Goal: Task Accomplishment & Management: Use online tool/utility

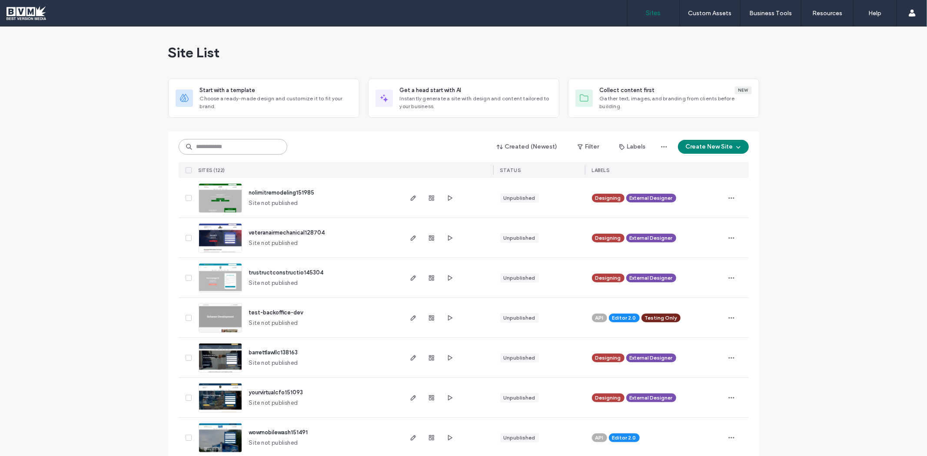
click at [252, 152] on input at bounding box center [233, 147] width 109 height 16
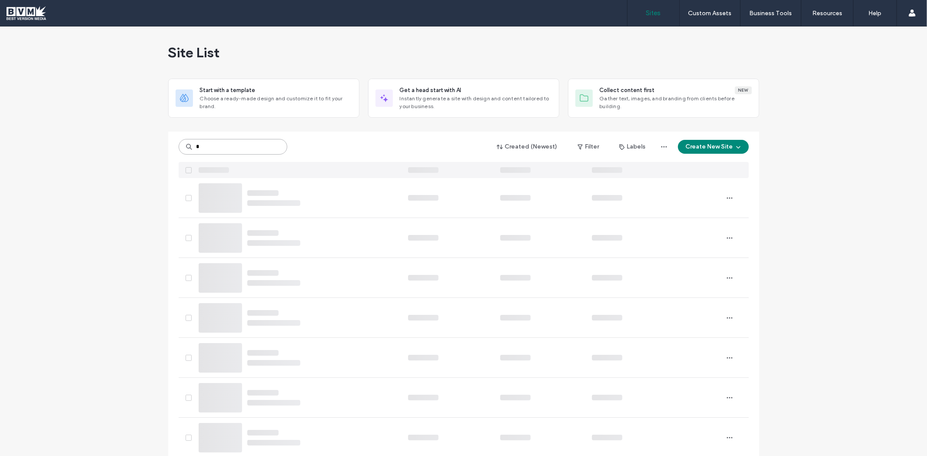
type input "*"
click at [276, 148] on icon at bounding box center [276, 147] width 7 height 7
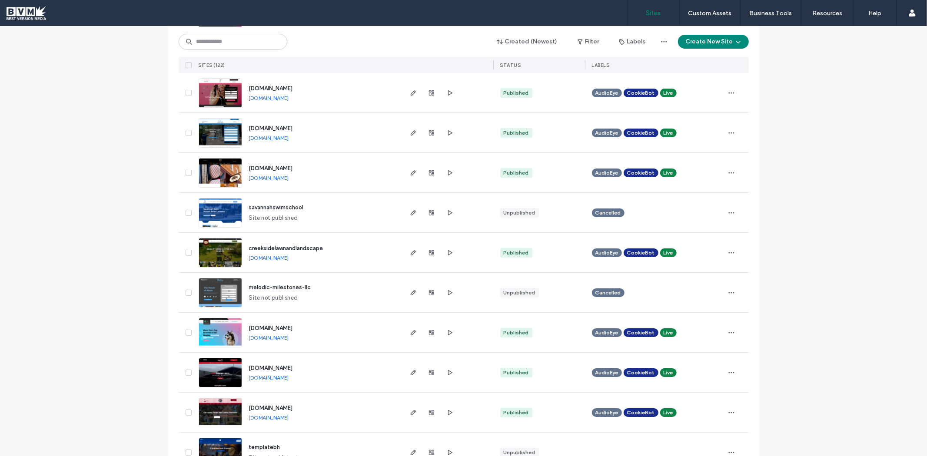
scroll to position [2751, 0]
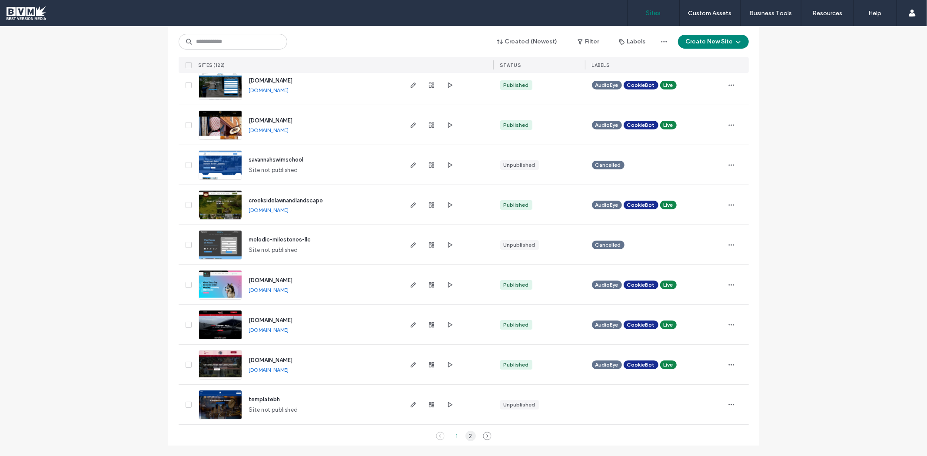
click at [468, 436] on div "2" at bounding box center [470, 436] width 10 height 10
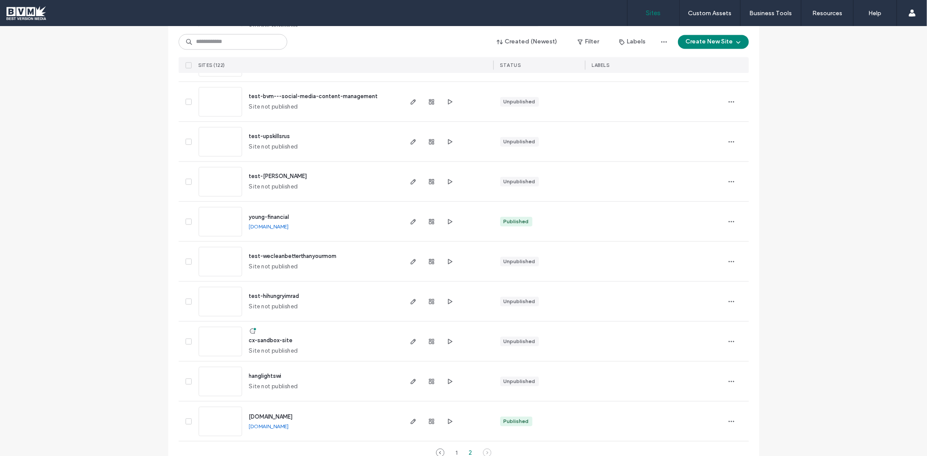
scroll to position [1631, 0]
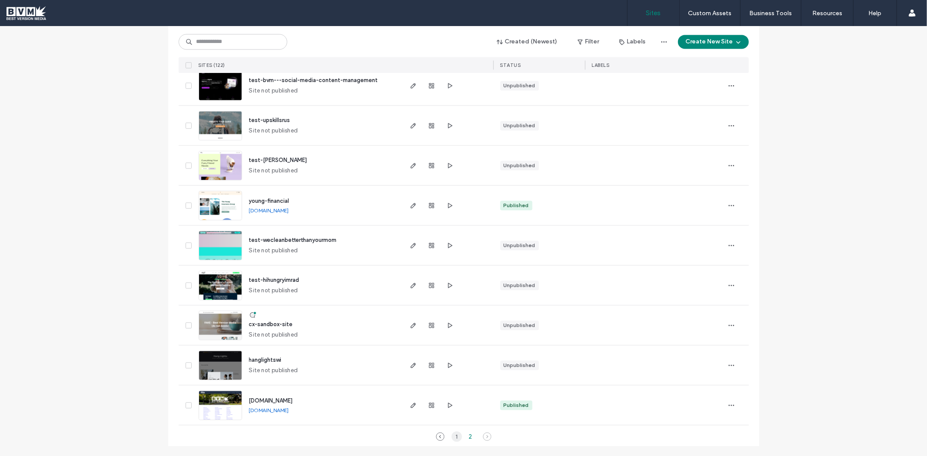
click at [453, 437] on div "1" at bounding box center [456, 436] width 10 height 10
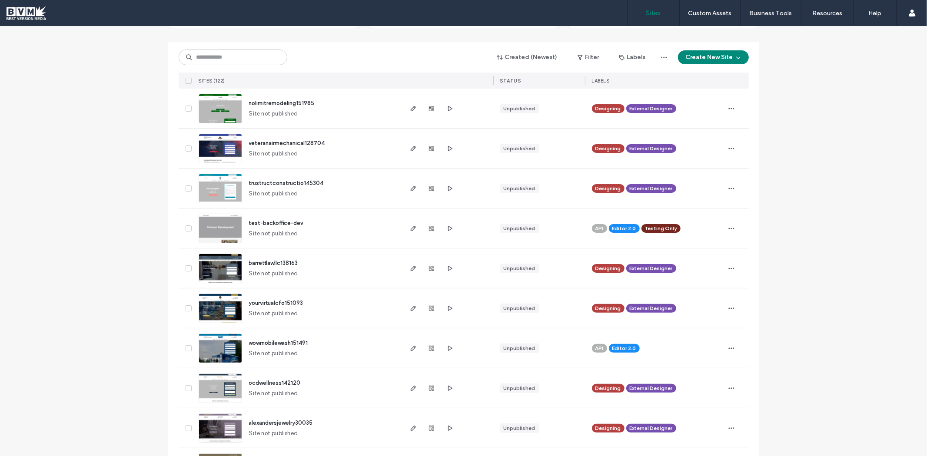
scroll to position [0, 0]
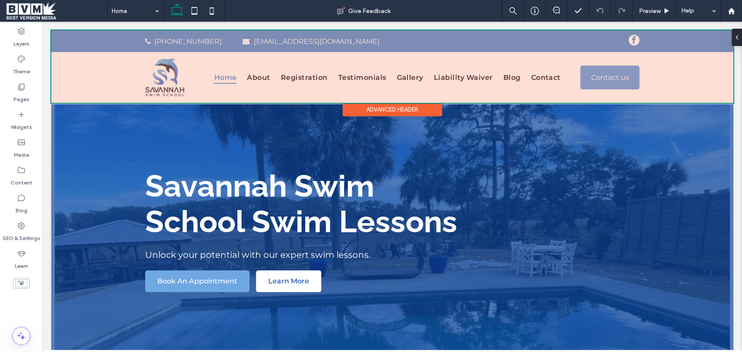
click at [258, 74] on div at bounding box center [392, 66] width 682 height 73
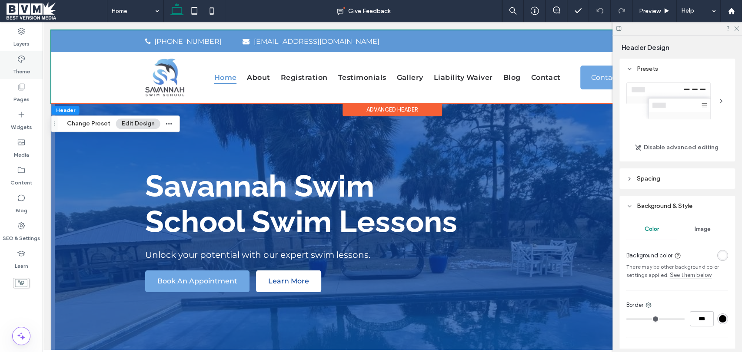
click at [24, 63] on icon at bounding box center [21, 59] width 9 height 9
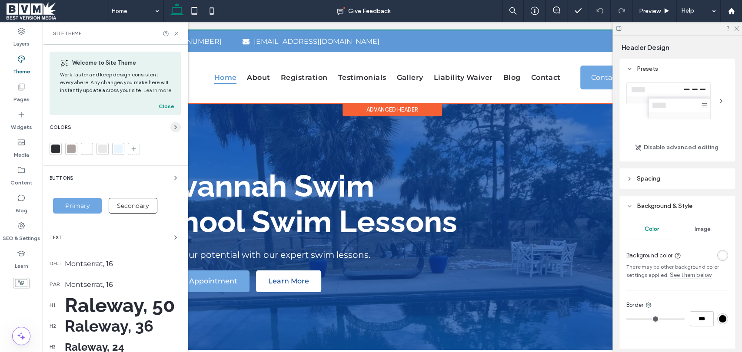
click at [172, 127] on icon "button" at bounding box center [175, 127] width 7 height 7
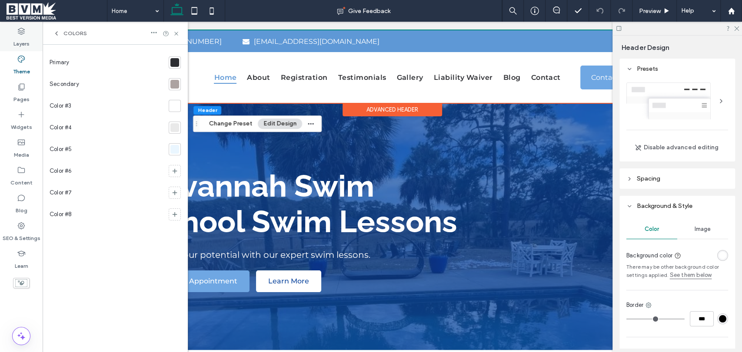
click at [23, 37] on label "Layers" at bounding box center [21, 42] width 16 height 12
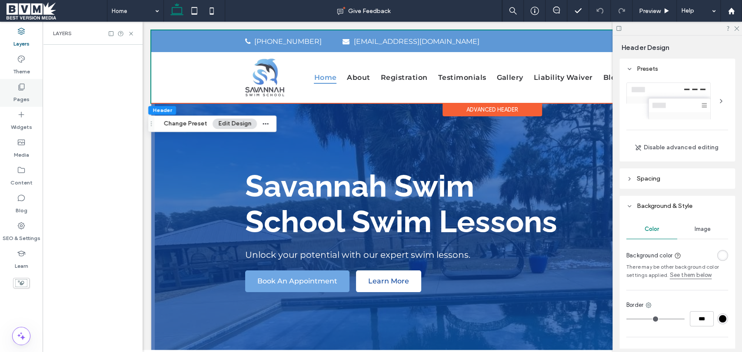
scroll to position [0, 229]
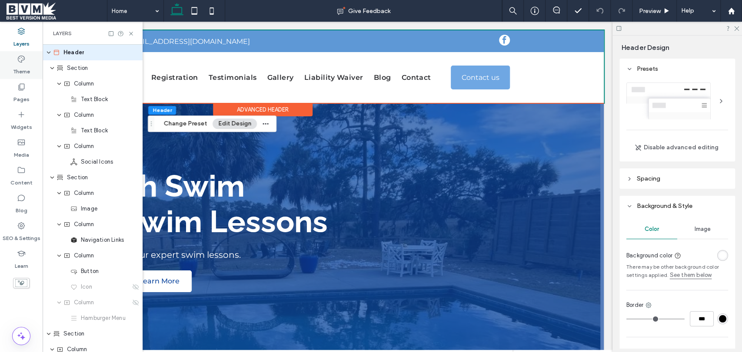
click at [14, 57] on div "Theme" at bounding box center [21, 65] width 43 height 28
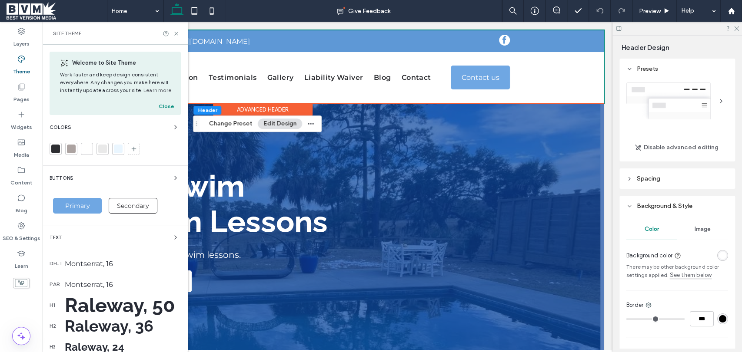
scroll to position [0, 129]
click at [172, 176] on icon "button" at bounding box center [175, 178] width 7 height 7
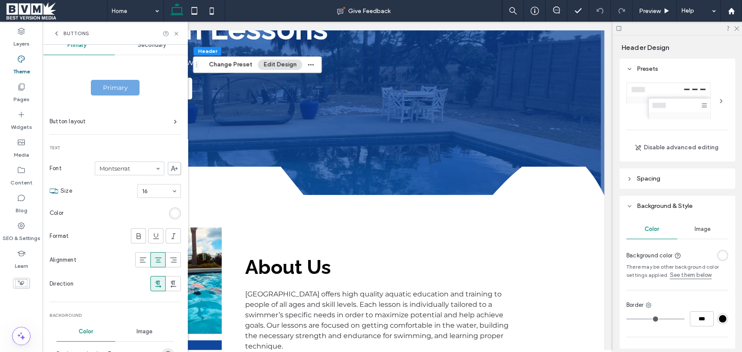
scroll to position [0, 0]
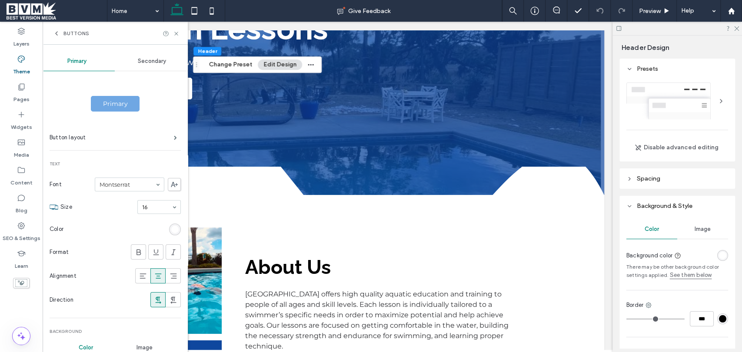
click at [151, 60] on span "Secondary" at bounding box center [152, 61] width 28 height 7
click at [171, 231] on div "rgb(45, 46, 50)" at bounding box center [174, 229] width 7 height 7
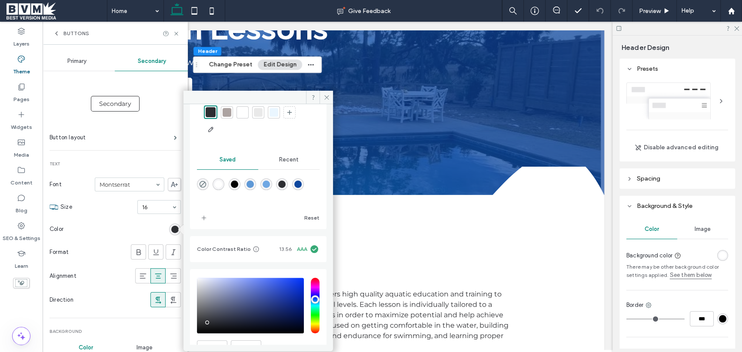
scroll to position [82, 0]
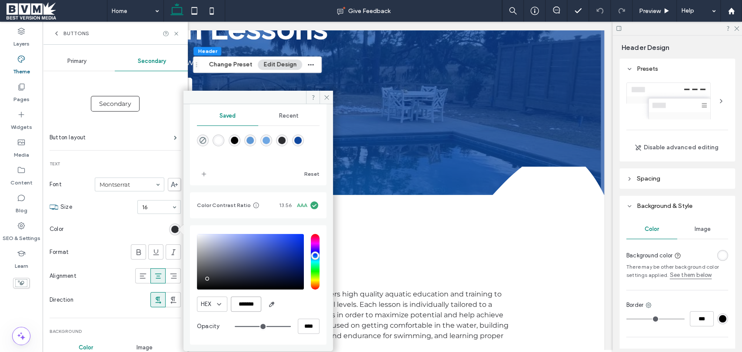
drag, startPoint x: 257, startPoint y: 302, endPoint x: 216, endPoint y: 302, distance: 41.3
click at [216, 302] on div "HEX *******" at bounding box center [258, 304] width 122 height 15
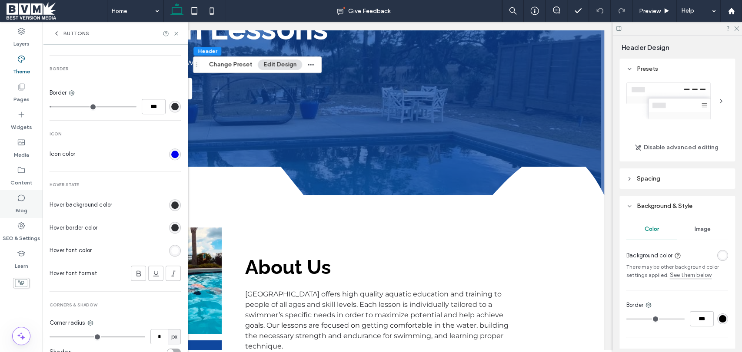
scroll to position [338, 0]
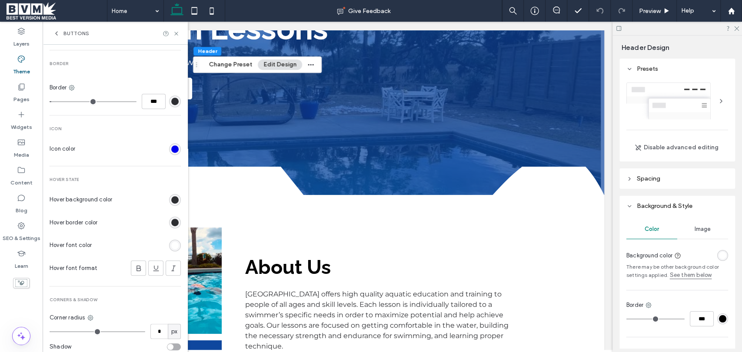
type input "*"
click at [60, 36] on div "Buttons" at bounding box center [71, 33] width 36 height 7
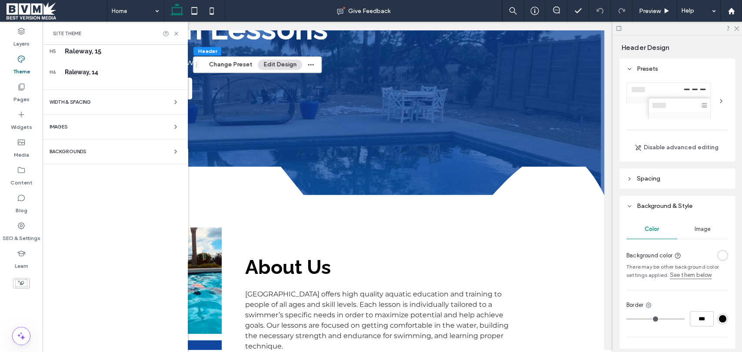
scroll to position [149, 0]
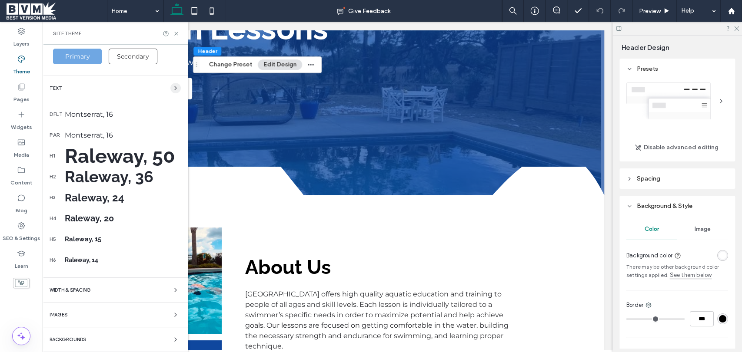
click at [170, 86] on span "button" at bounding box center [175, 88] width 10 height 10
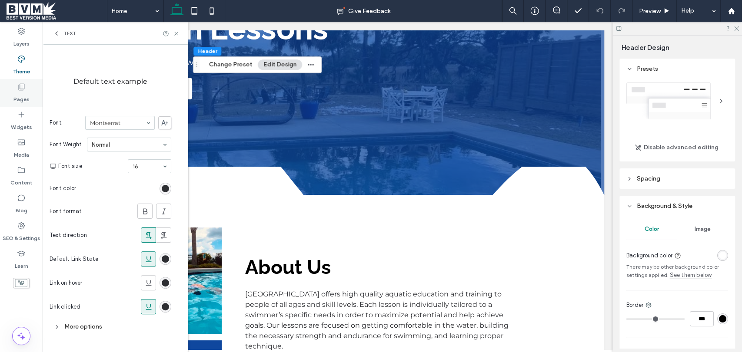
scroll to position [79, 0]
click at [60, 29] on div "Text" at bounding box center [115, 33] width 145 height 23
click at [56, 32] on icon at bounding box center [56, 33] width 7 height 7
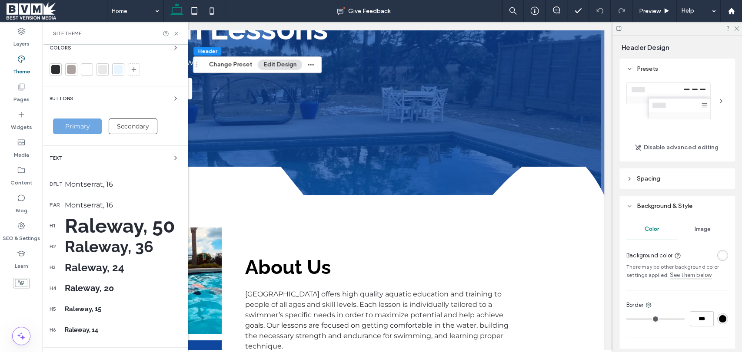
click at [172, 162] on span "button" at bounding box center [175, 158] width 10 height 10
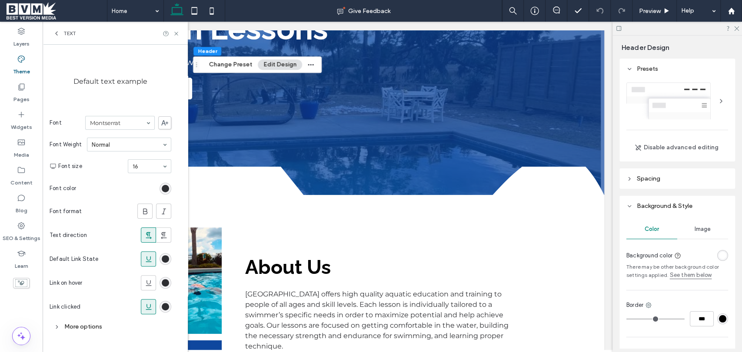
click at [80, 326] on div "More options" at bounding box center [111, 327] width 122 height 12
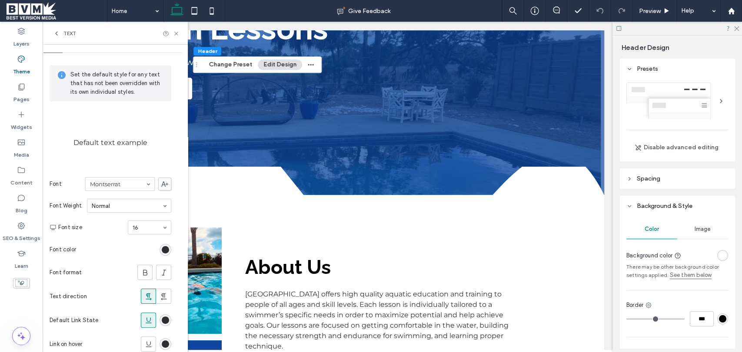
scroll to position [0, 0]
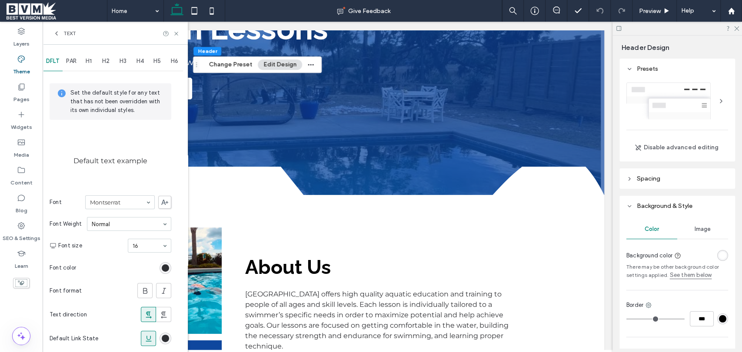
click at [73, 60] on span "PAR" at bounding box center [71, 61] width 10 height 7
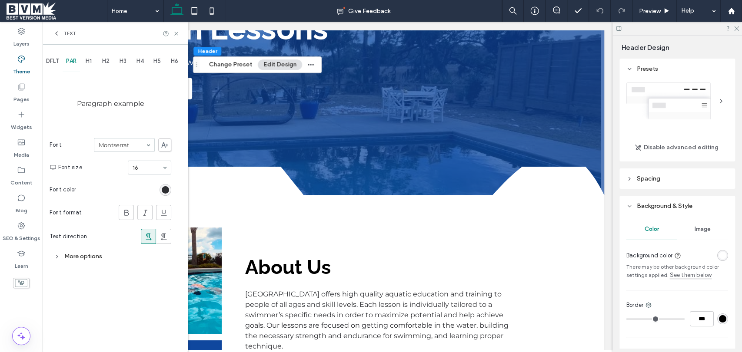
click at [89, 259] on div "More options" at bounding box center [111, 257] width 122 height 12
click at [94, 61] on div "H1" at bounding box center [88, 61] width 17 height 19
click at [106, 61] on span "H2" at bounding box center [105, 61] width 7 height 7
click at [119, 60] on div "H3" at bounding box center [122, 61] width 17 height 19
click at [141, 62] on span "H4" at bounding box center [139, 61] width 7 height 7
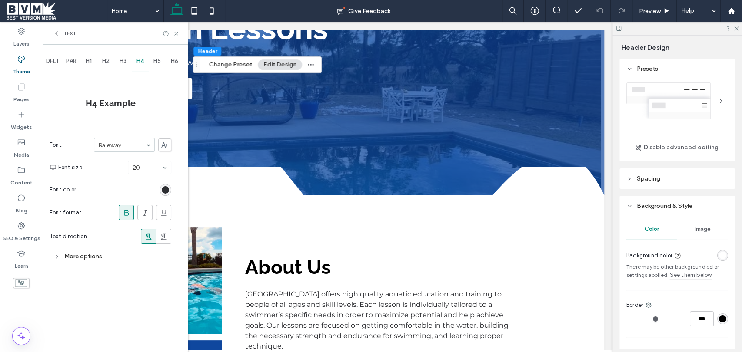
click at [157, 62] on span "H5" at bounding box center [156, 61] width 7 height 7
click at [176, 63] on span "H6" at bounding box center [174, 61] width 7 height 7
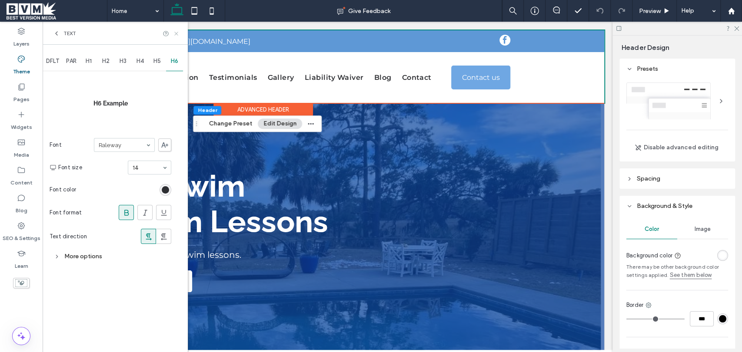
drag, startPoint x: 235, startPoint y: 11, endPoint x: 177, endPoint y: 32, distance: 61.0
click at [177, 32] on icon at bounding box center [176, 33] width 7 height 7
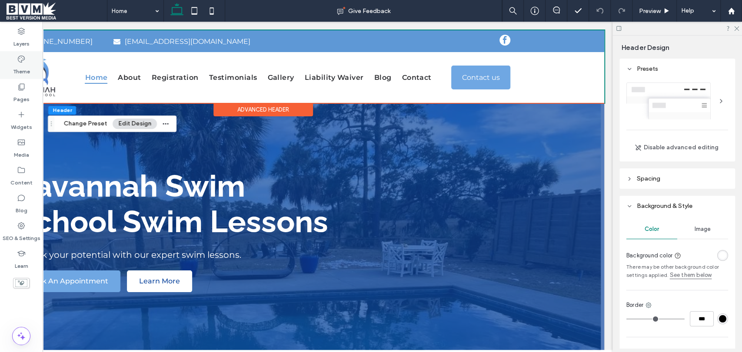
drag, startPoint x: 18, startPoint y: 63, endPoint x: 41, endPoint y: 61, distance: 23.6
click at [18, 63] on icon at bounding box center [21, 59] width 9 height 9
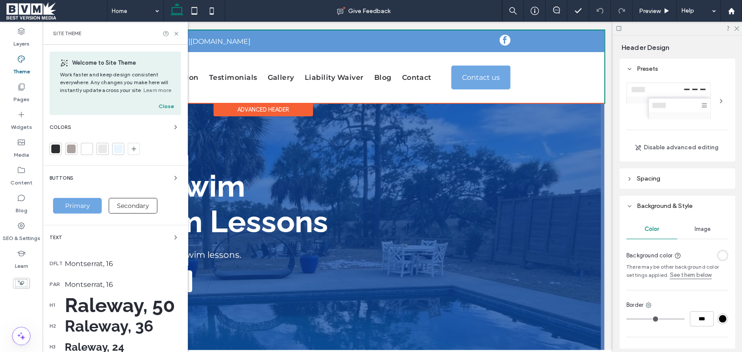
click at [59, 146] on div at bounding box center [55, 149] width 9 height 9
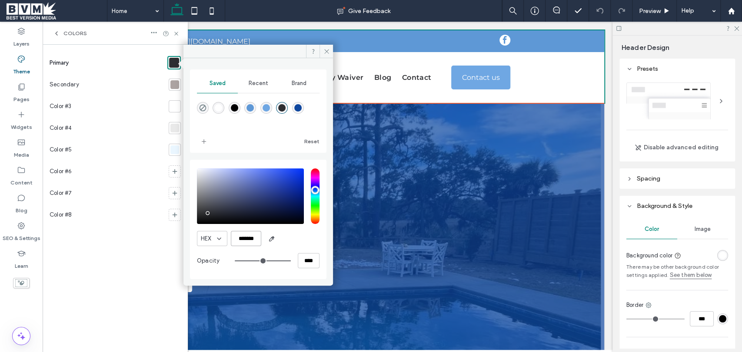
drag, startPoint x: 259, startPoint y: 238, endPoint x: 207, endPoint y: 230, distance: 52.7
click at [229, 237] on div "HEX *******" at bounding box center [258, 238] width 122 height 15
click at [323, 50] on icon at bounding box center [326, 51] width 7 height 7
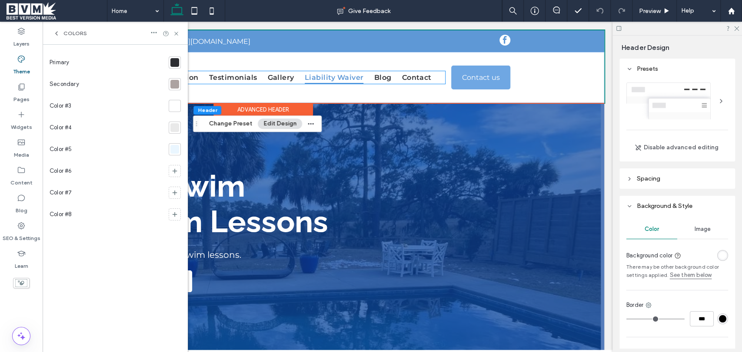
click at [335, 78] on span "Liability Waiver" at bounding box center [334, 77] width 59 height 13
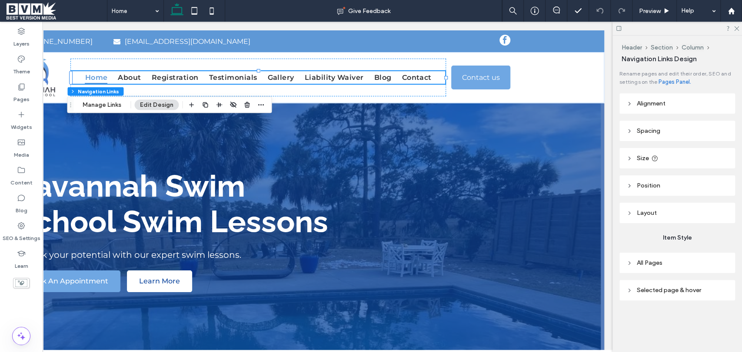
click at [166, 104] on button "Edit Design" at bounding box center [156, 105] width 44 height 10
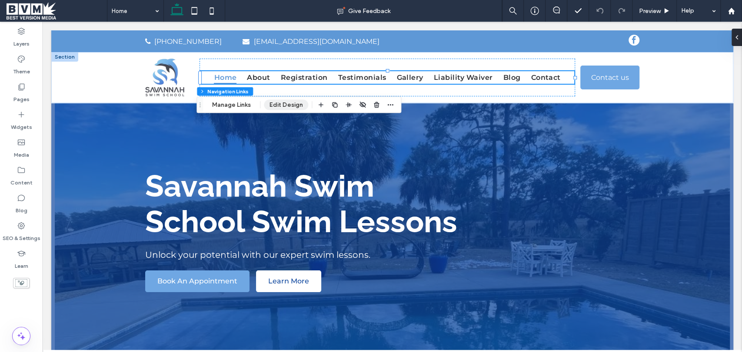
click at [287, 107] on button "Edit Design" at bounding box center [286, 105] width 44 height 10
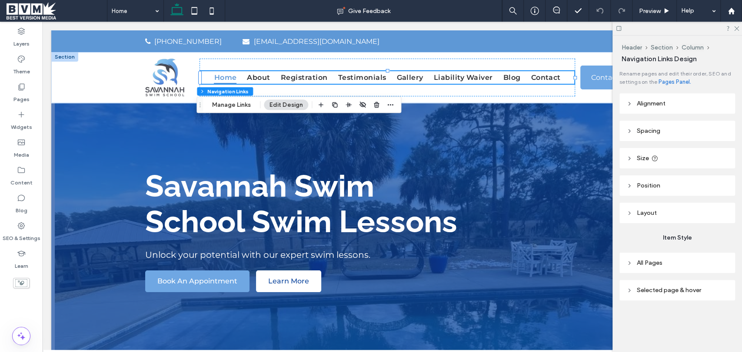
click at [640, 155] on span "Size" at bounding box center [642, 158] width 12 height 7
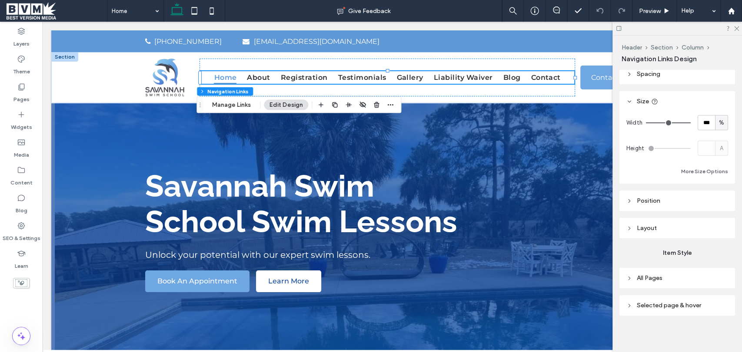
scroll to position [59, 0]
click at [650, 195] on header "Position" at bounding box center [677, 199] width 116 height 20
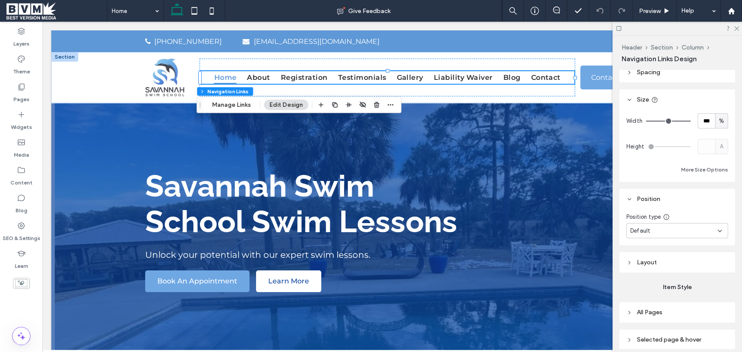
click at [643, 259] on span "Layout" at bounding box center [646, 262] width 20 height 7
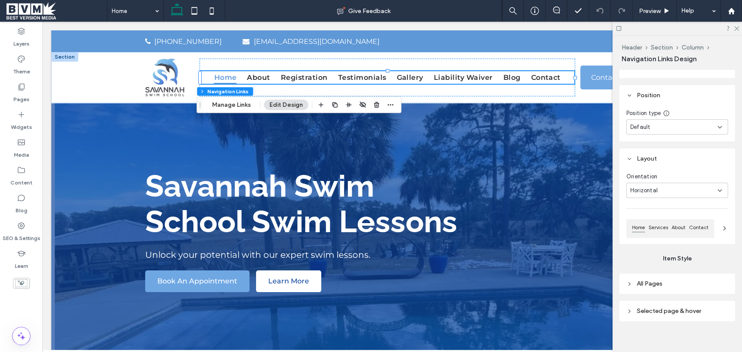
scroll to position [170, 0]
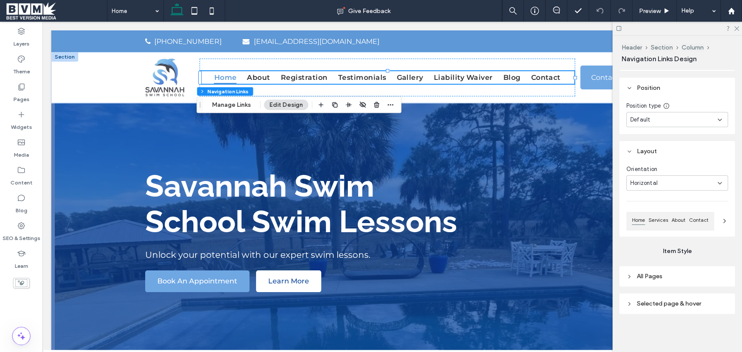
click at [649, 276] on span "All Pages" at bounding box center [649, 276] width 26 height 7
type input "*"
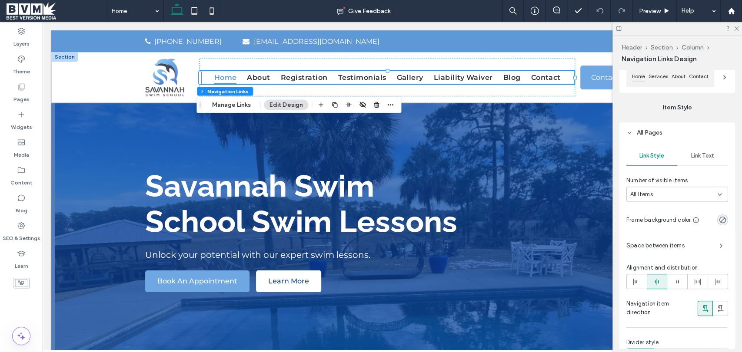
scroll to position [315, 0]
click at [705, 159] on div "Link Text" at bounding box center [702, 155] width 51 height 19
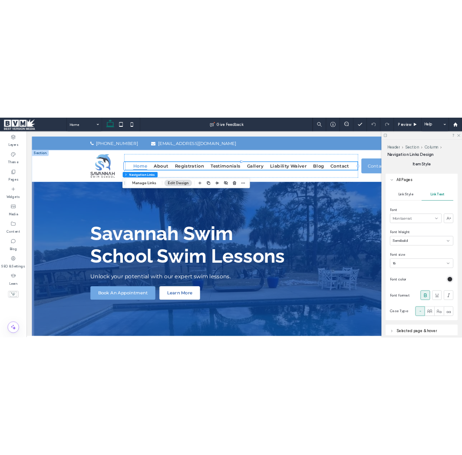
scroll to position [363, 0]
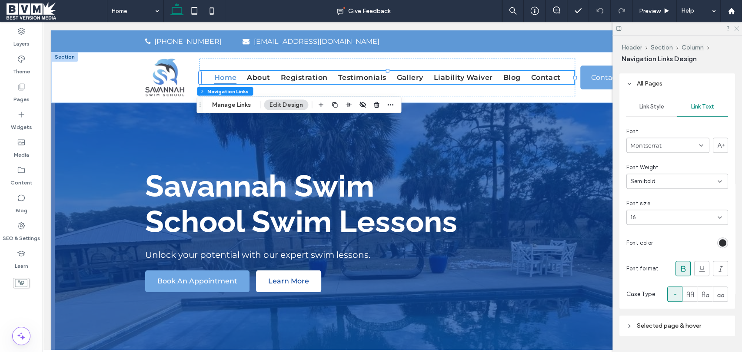
click at [738, 27] on icon at bounding box center [736, 28] width 6 height 6
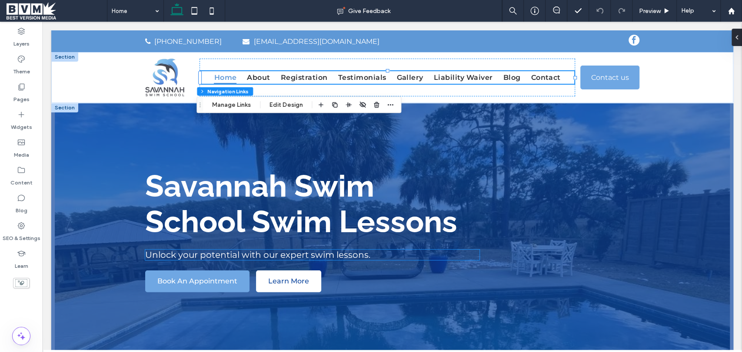
click at [206, 255] on span "Unlock your potential with our expert swim lessons." at bounding box center [257, 255] width 225 height 10
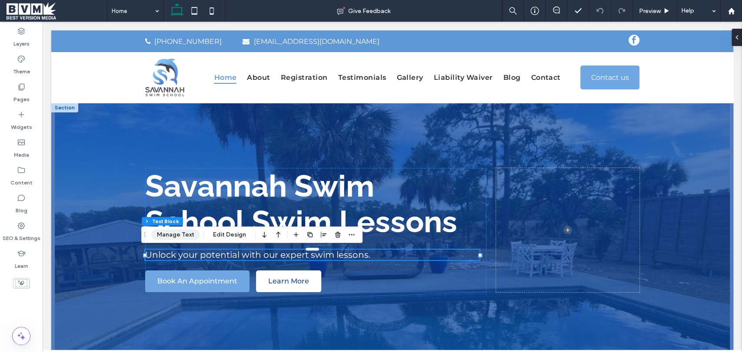
click at [174, 237] on button "Manage Text" at bounding box center [175, 235] width 49 height 10
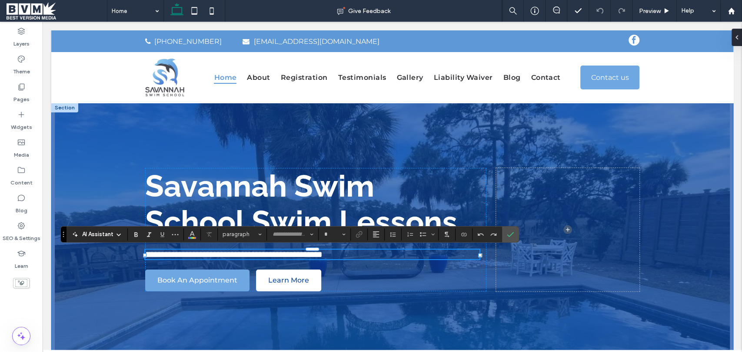
type input "**********"
type input "**"
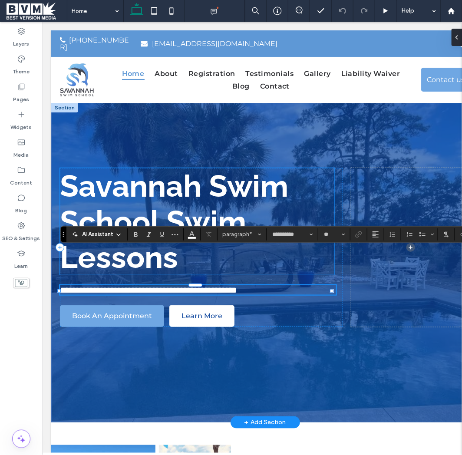
click at [202, 184] on strong "Savannah Swim School Swim Lessons" at bounding box center [174, 221] width 229 height 107
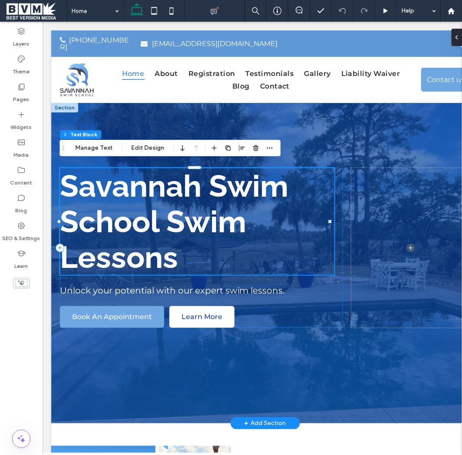
click at [202, 184] on strong "Savannah Swim School Swim Lessons" at bounding box center [174, 221] width 229 height 107
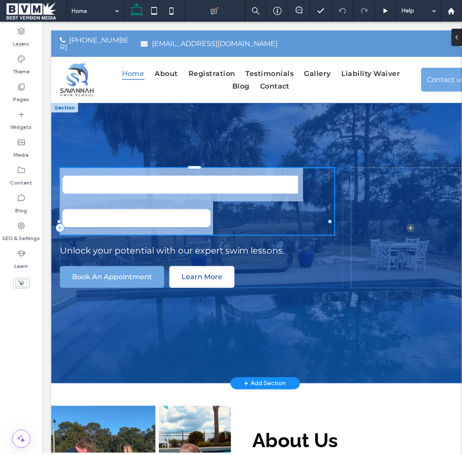
type input "*******"
type input "**"
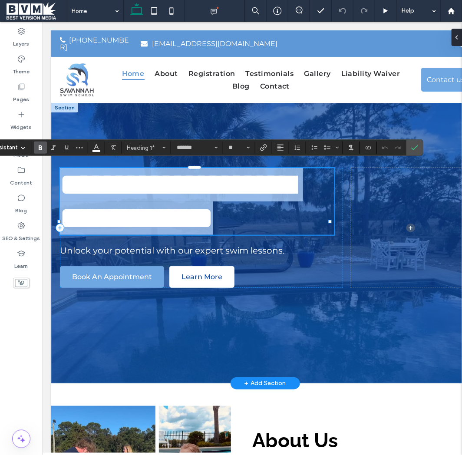
click at [201, 184] on strong "**********" at bounding box center [177, 201] width 235 height 64
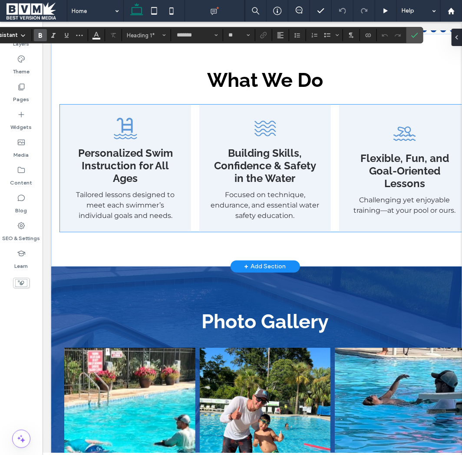
scroll to position [772, 0]
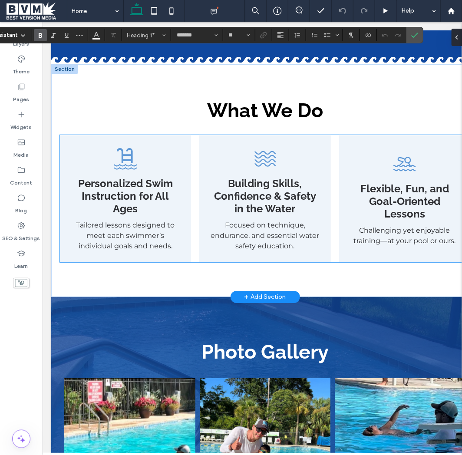
click at [124, 176] on div "Personalized Swim Instruction for All Ages Tailored lessons designed to meet ea…" at bounding box center [126, 198] width 132 height 127
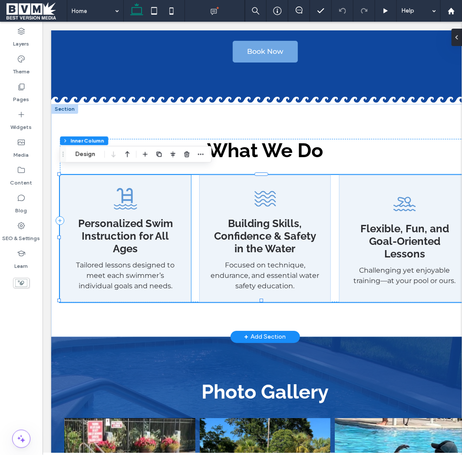
click at [124, 191] on icon at bounding box center [125, 198] width 26 height 26
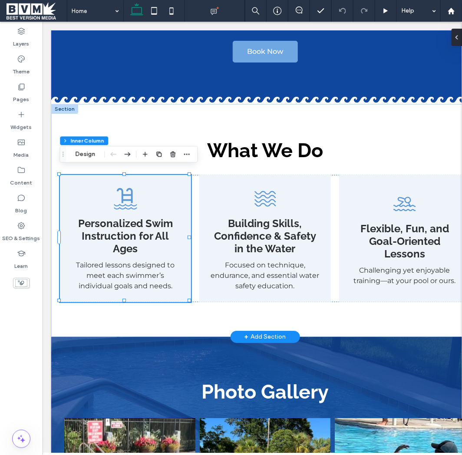
click at [124, 191] on icon at bounding box center [125, 198] width 26 height 26
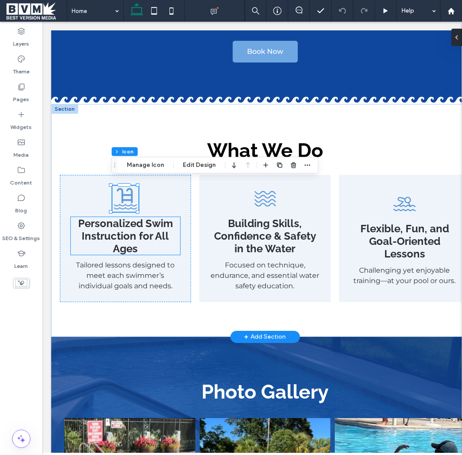
click at [115, 235] on span "Personalized Swim Instruction for All Ages" at bounding box center [125, 236] width 95 height 38
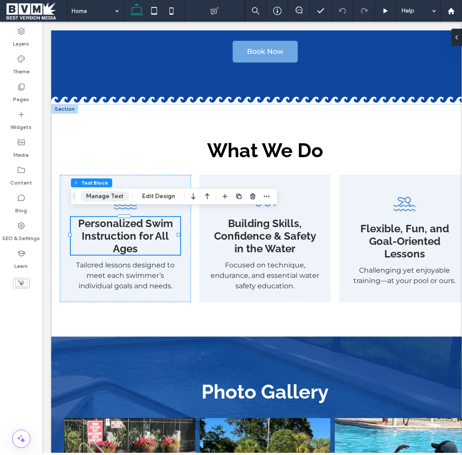
click at [120, 195] on button "Manage Text" at bounding box center [104, 196] width 49 height 10
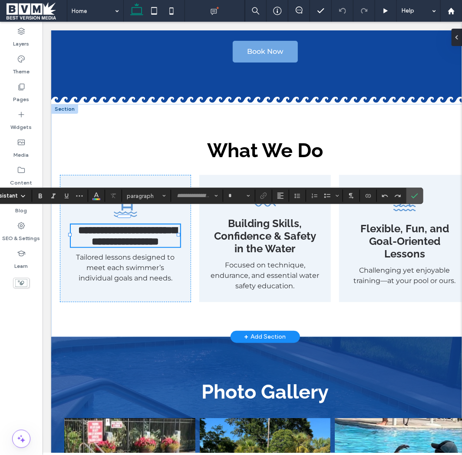
type input "*******"
type input "**"
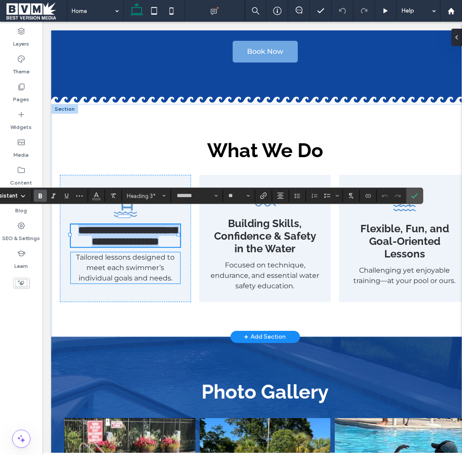
click at [115, 262] on p "Tailored lessons designed to meet each swimmer’s individual goals and needs." at bounding box center [125, 267] width 110 height 31
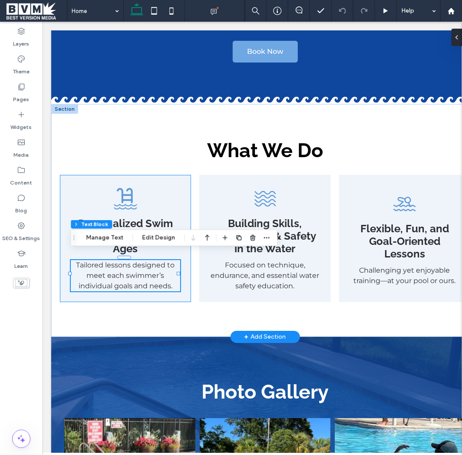
click at [180, 176] on div "Personalized Swim Instruction for All Ages Tailored lessons designed to meet ea…" at bounding box center [126, 238] width 132 height 127
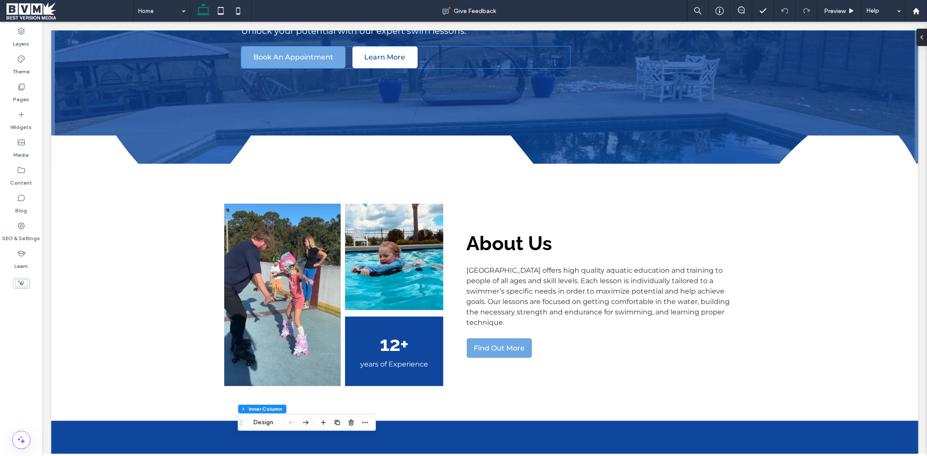
scroll to position [0, 0]
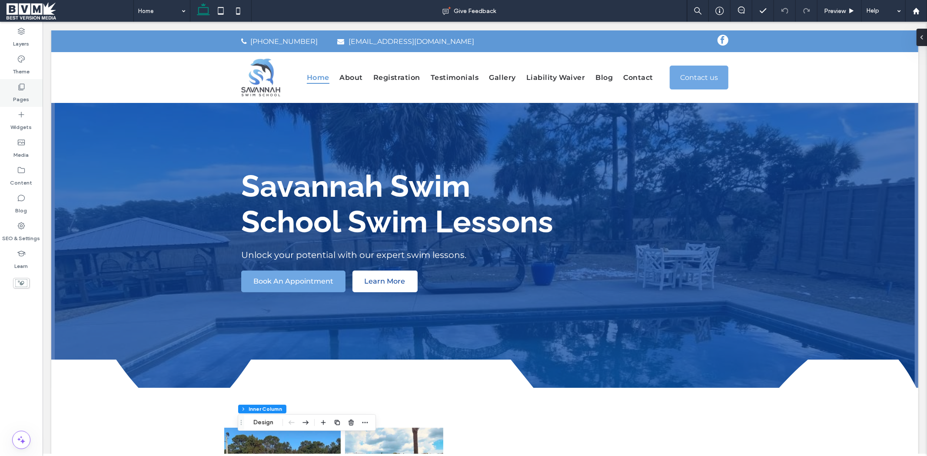
click at [23, 86] on icon at bounding box center [21, 87] width 9 height 9
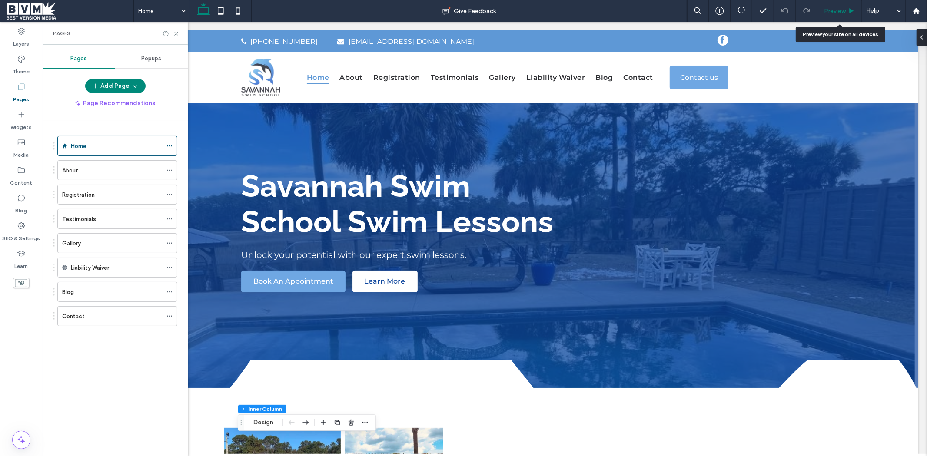
drag, startPoint x: 827, startPoint y: 9, endPoint x: 380, endPoint y: 64, distance: 449.9
click at [827, 9] on span "Preview" at bounding box center [835, 10] width 22 height 7
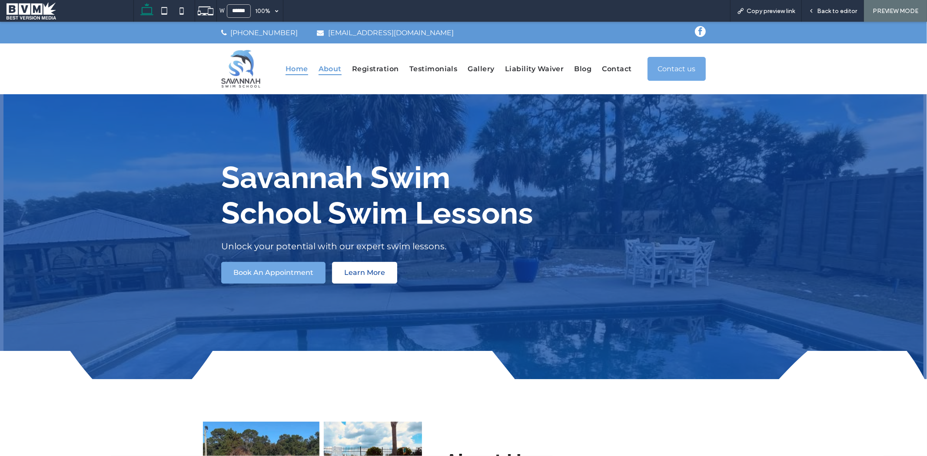
click at [334, 70] on span "About" at bounding box center [329, 68] width 23 height 13
